Goal: Task Accomplishment & Management: Use online tool/utility

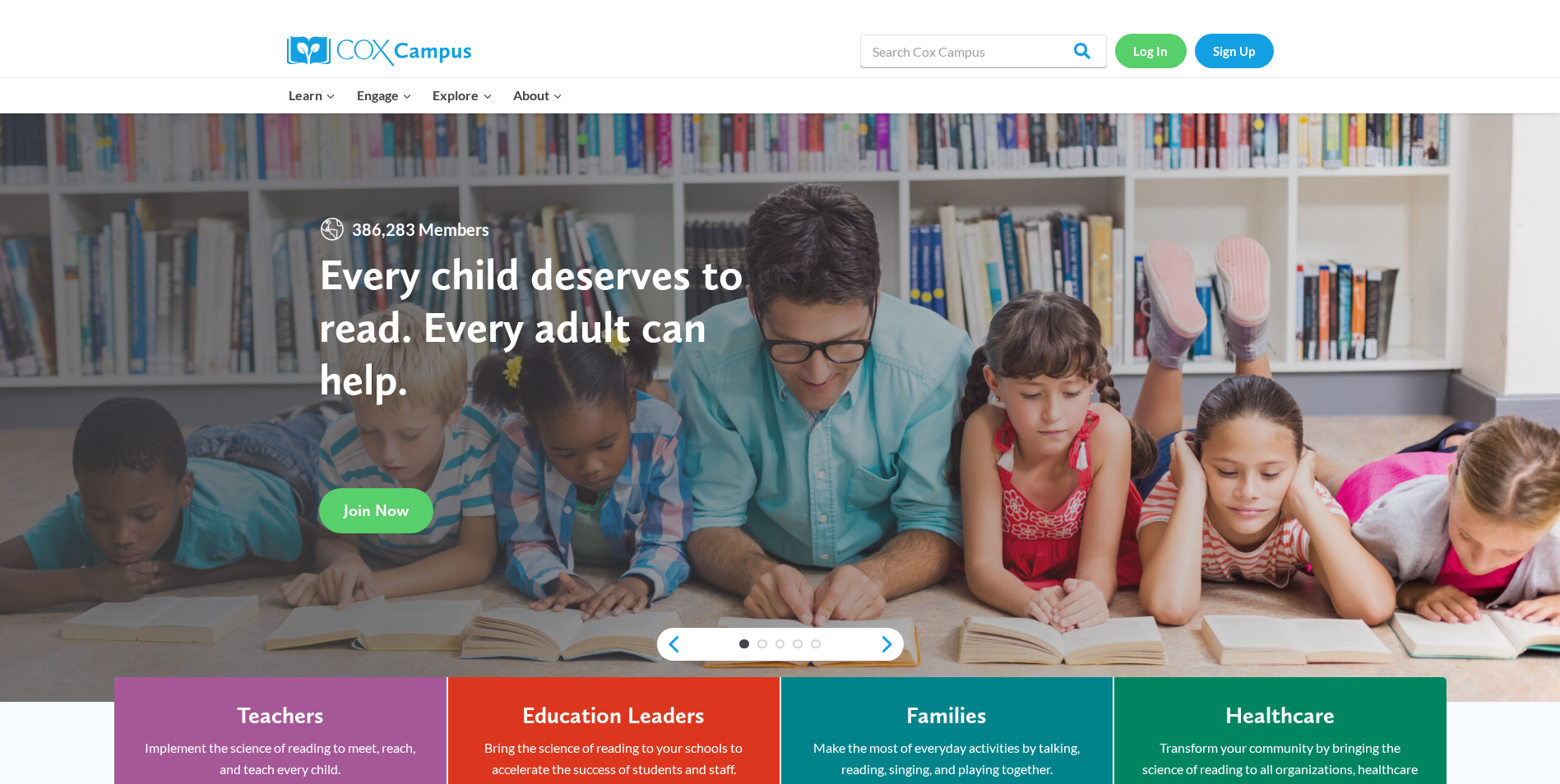
click at [1153, 48] on link "Log In" at bounding box center [1151, 50] width 72 height 34
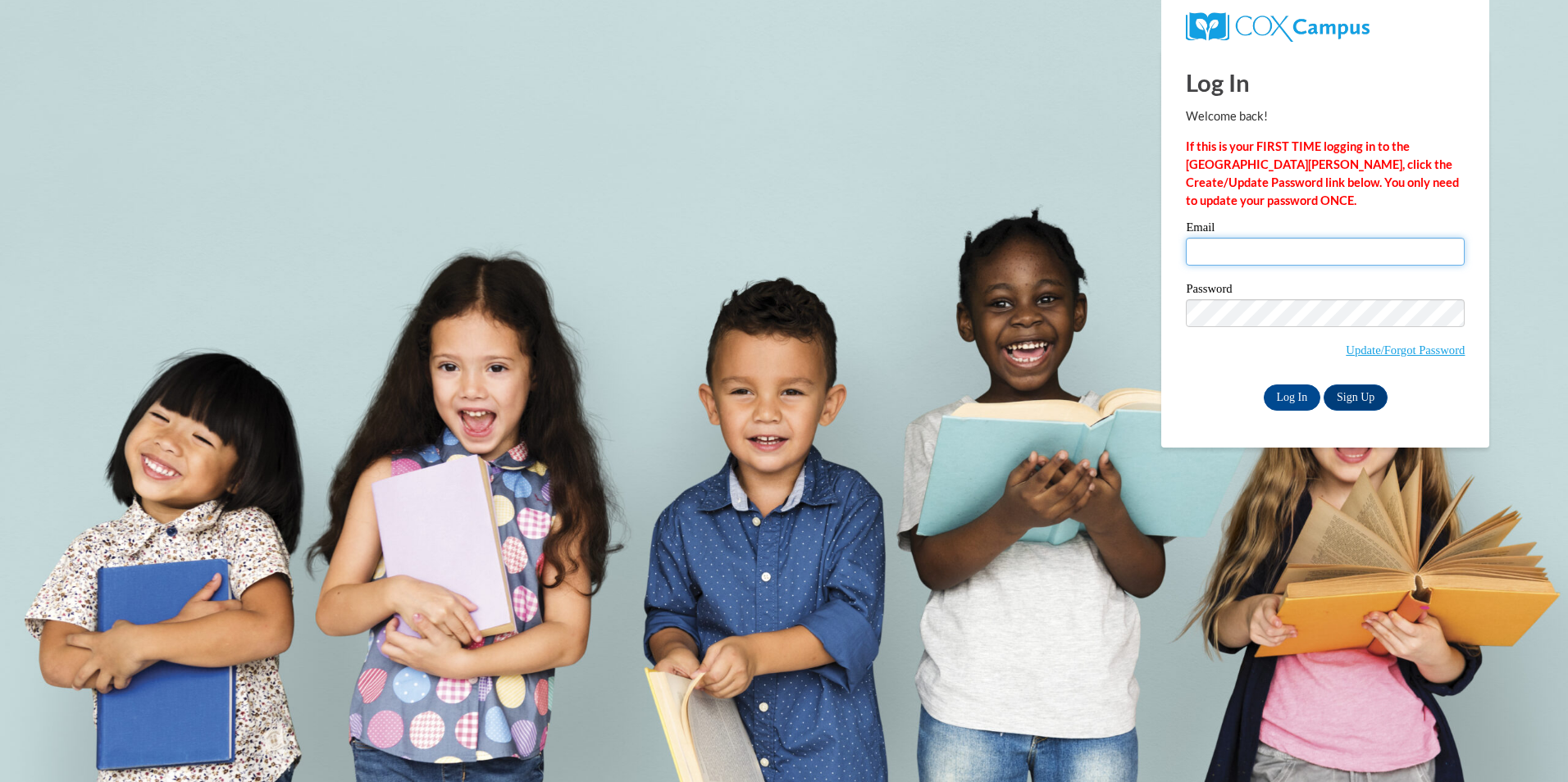
click at [1301, 251] on input "Email" at bounding box center [1325, 252] width 279 height 28
type input "[EMAIL_ADDRESS][DOMAIN_NAME]"
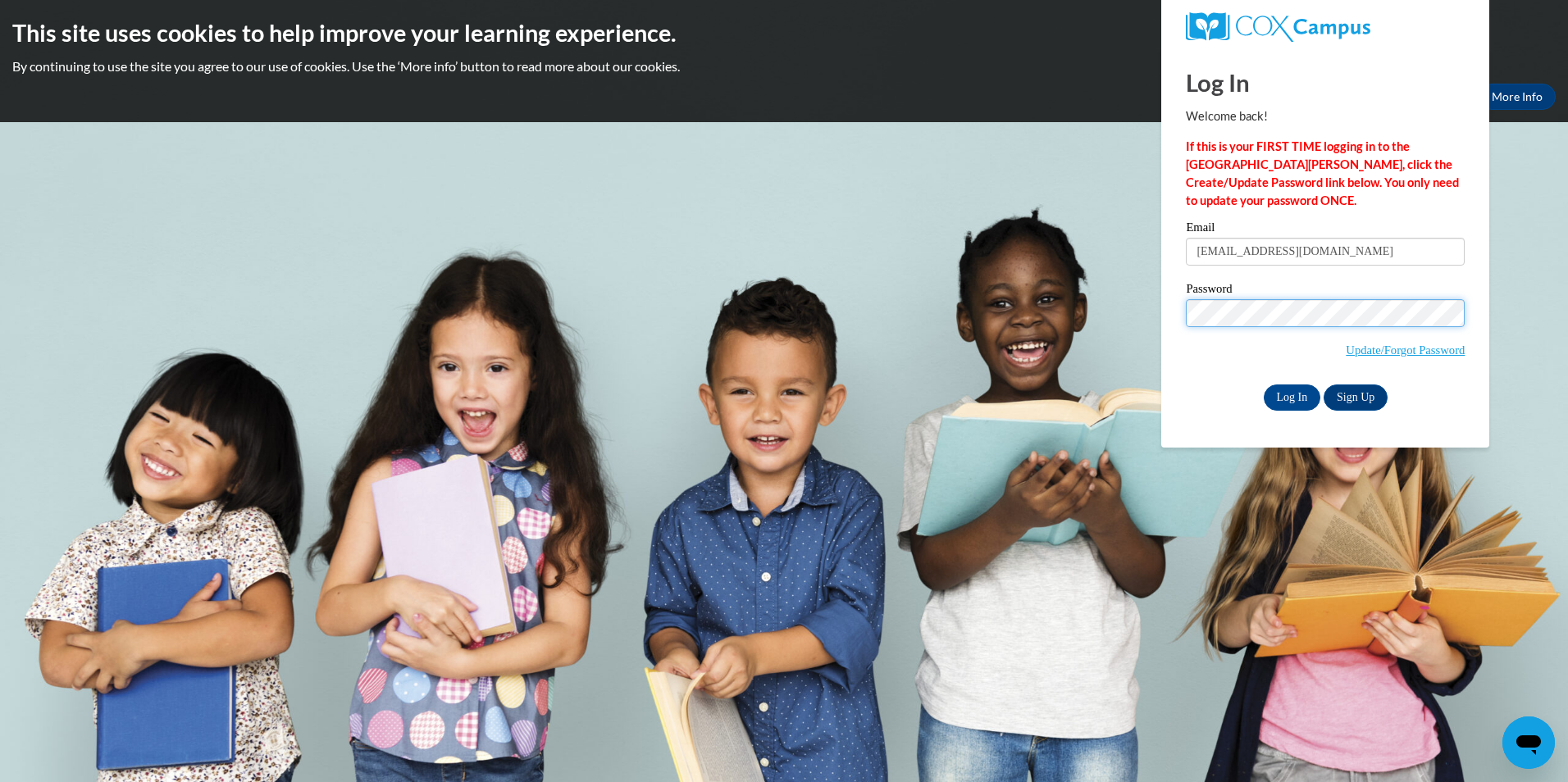
click at [1264, 385] on input "Log In" at bounding box center [1293, 398] width 58 height 26
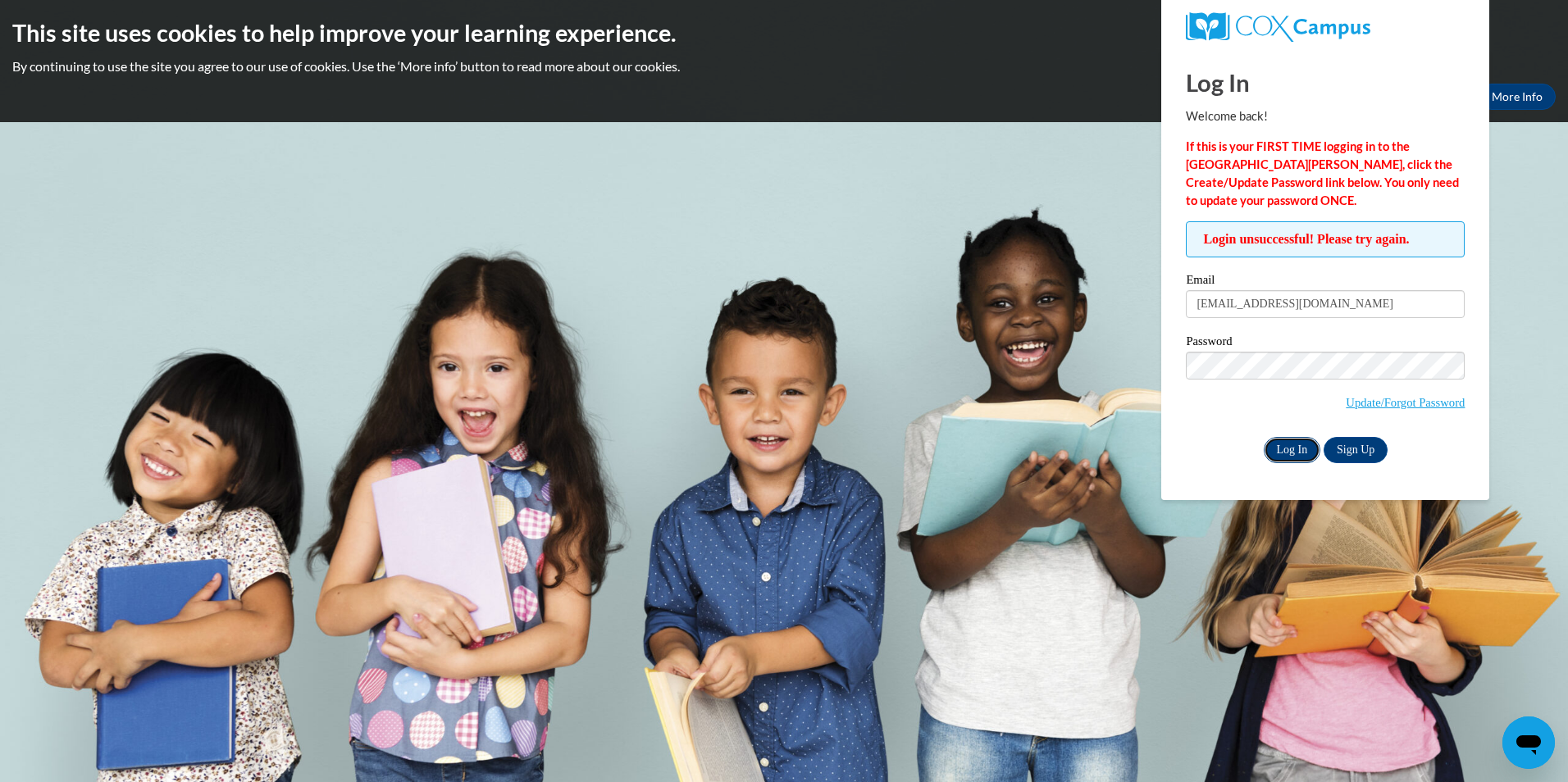
click at [1296, 456] on input "Log In" at bounding box center [1293, 450] width 58 height 26
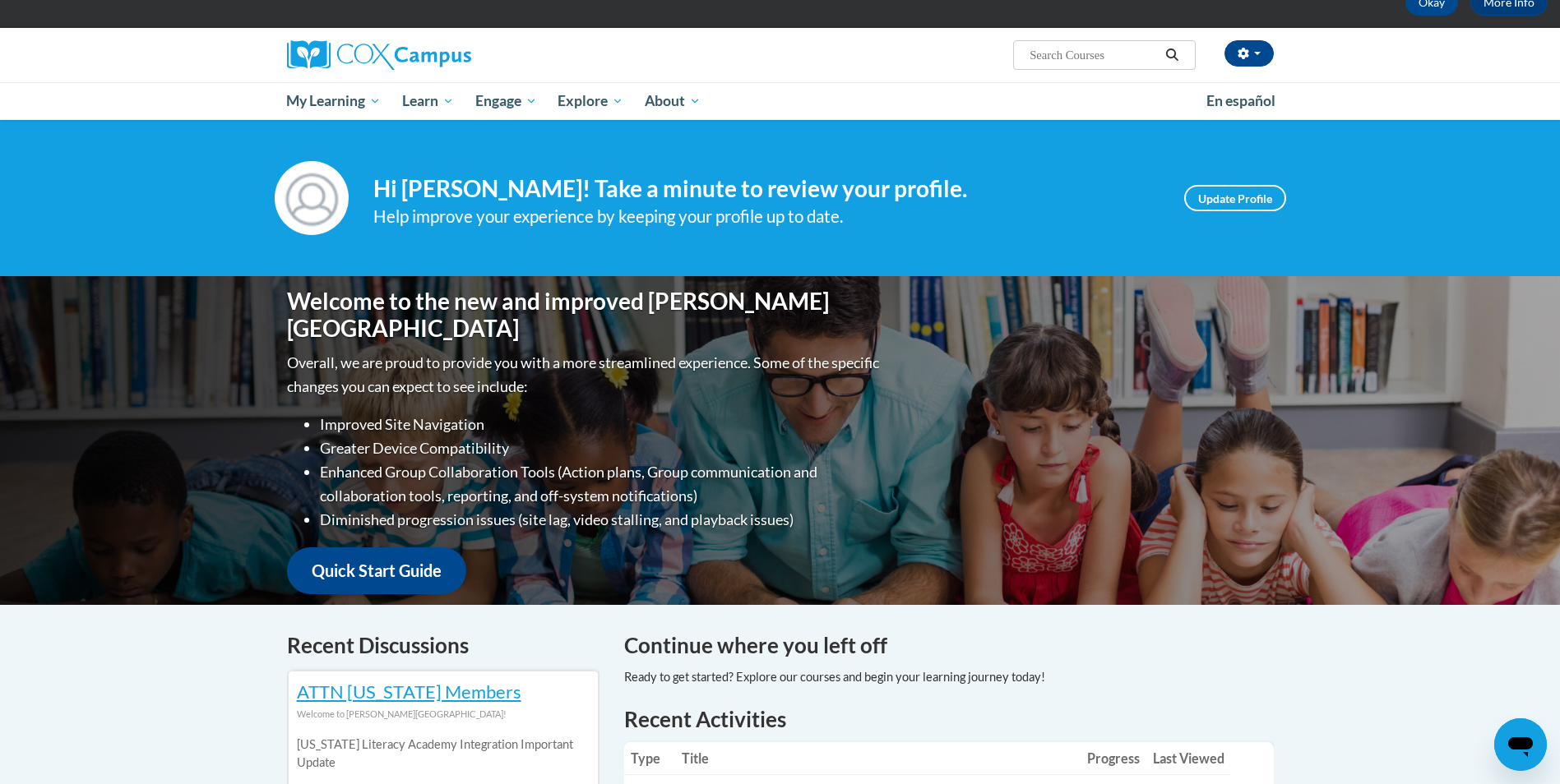
scroll to position [247, 0]
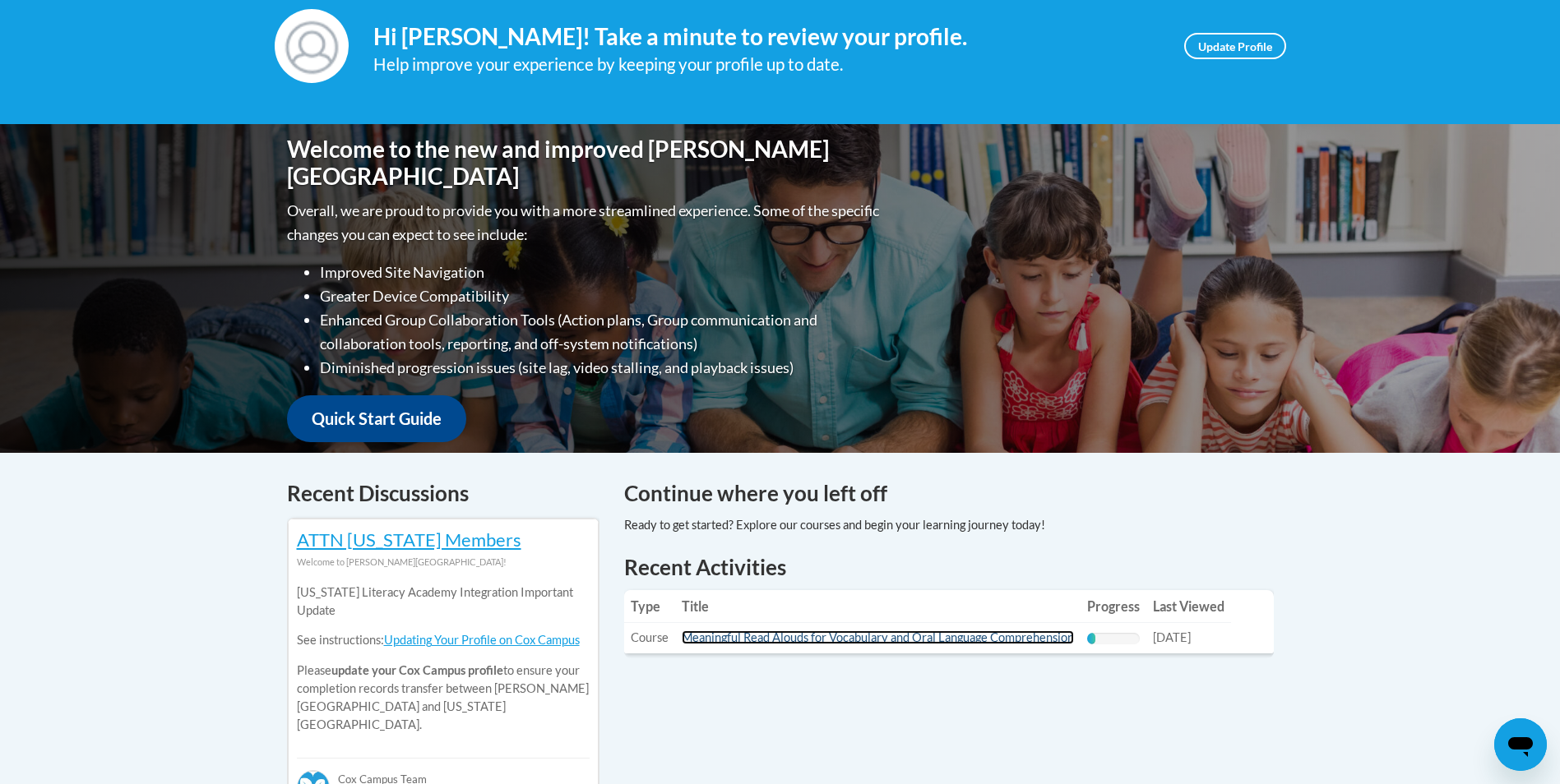
click at [890, 640] on link "Meaningful Read Alouds for Vocabulary and Oral Language Comprehension" at bounding box center [877, 637] width 393 height 14
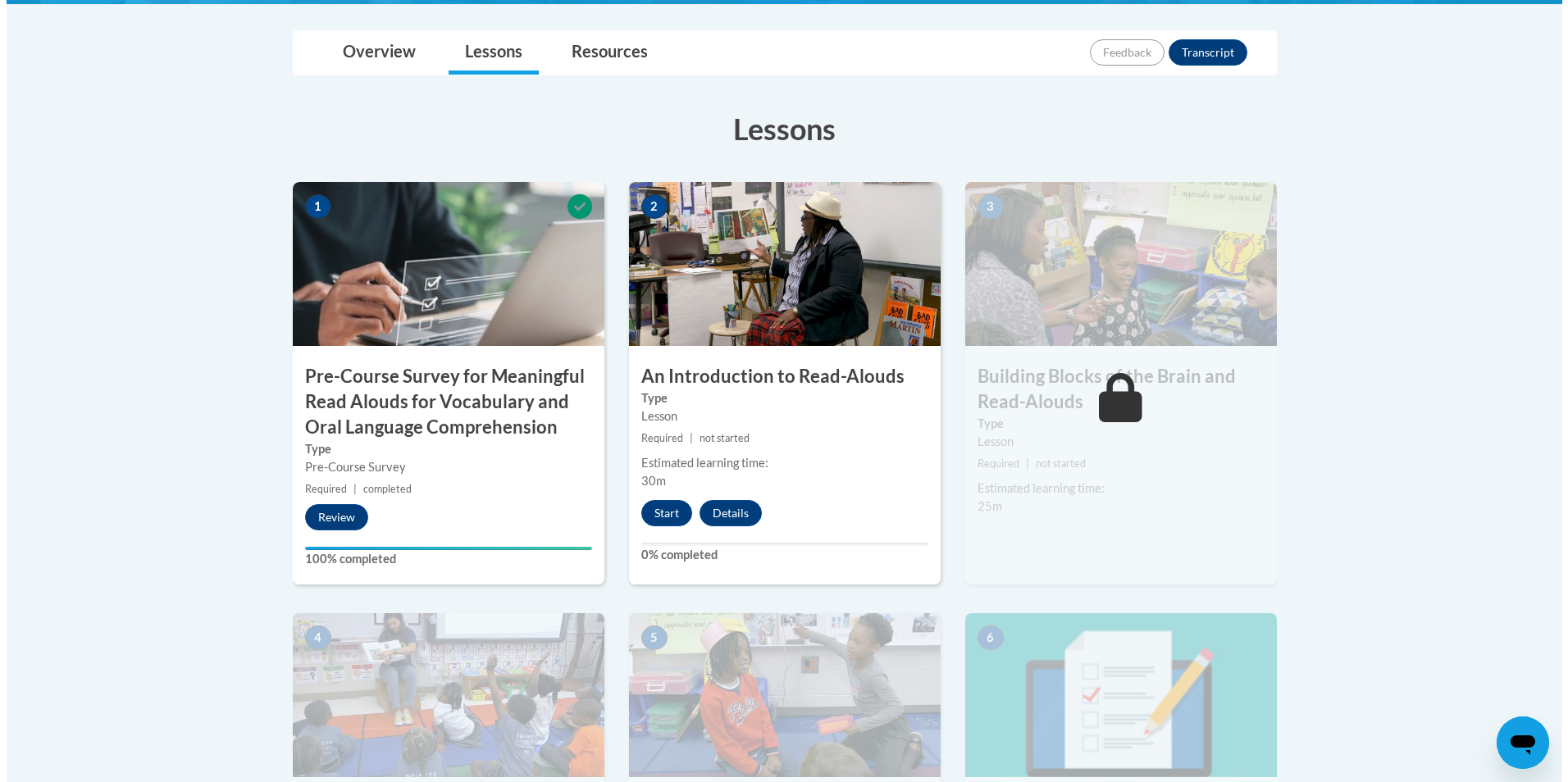
scroll to position [410, 0]
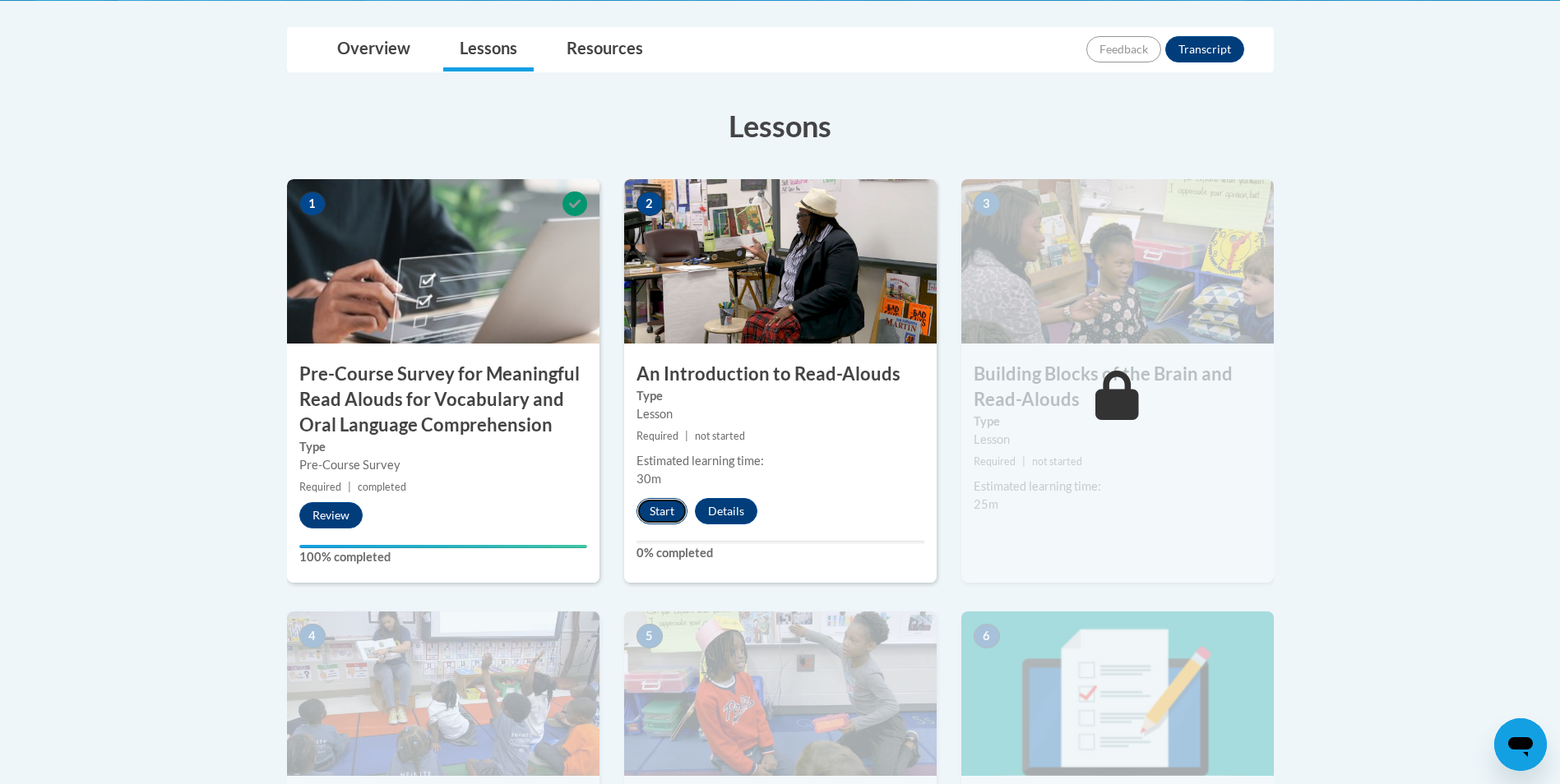
click at [656, 510] on button "Start" at bounding box center [662, 511] width 51 height 26
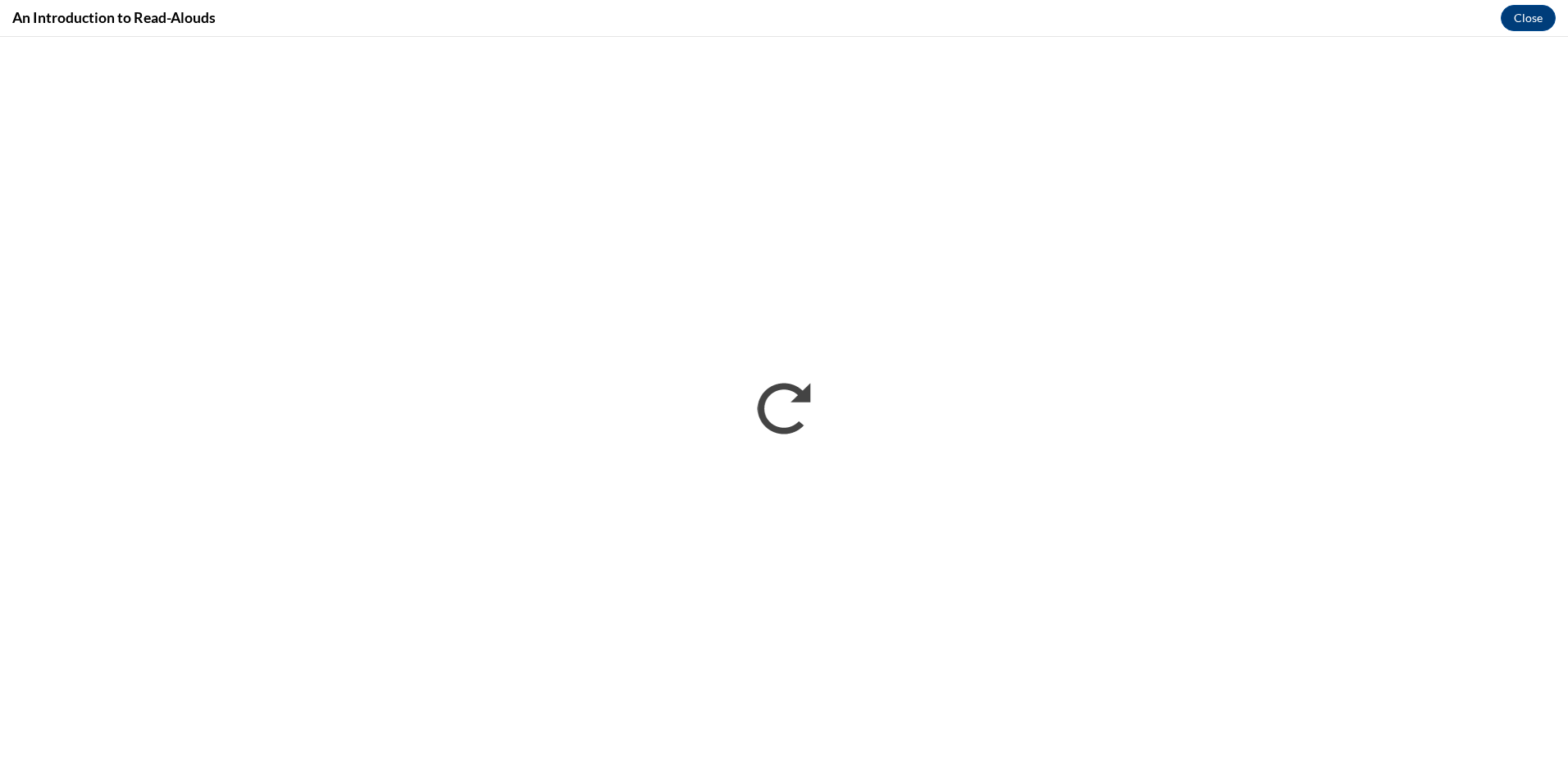
scroll to position [0, 0]
